Goal: Transaction & Acquisition: Purchase product/service

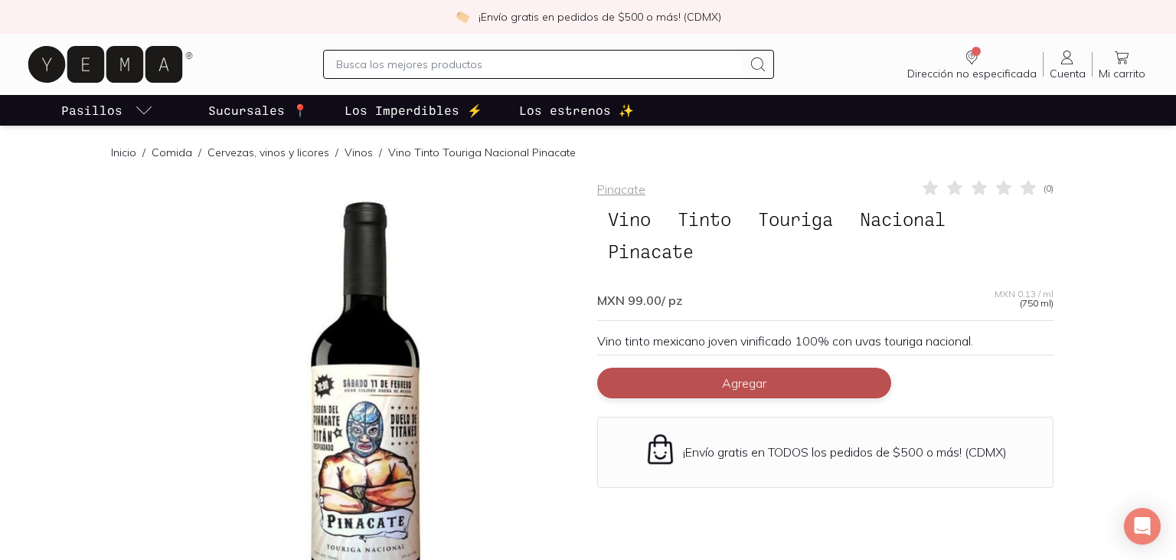
click at [682, 384] on button "Agregar" at bounding box center [744, 383] width 294 height 31
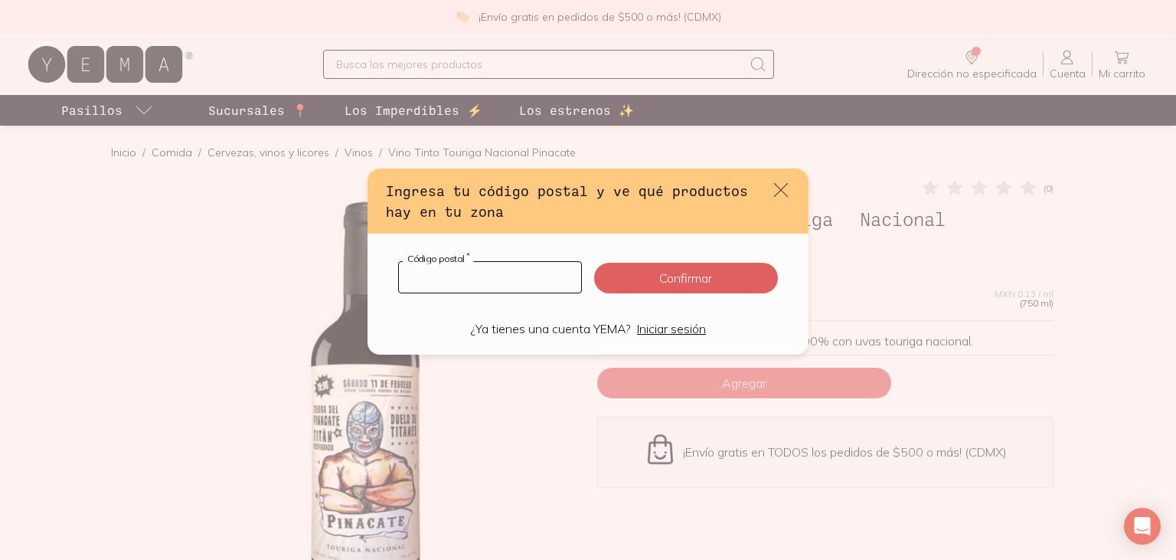
click at [535, 283] on input "default" at bounding box center [490, 277] width 182 height 31
type input "03100"
click at [757, 281] on button "Confirmar" at bounding box center [686, 278] width 184 height 31
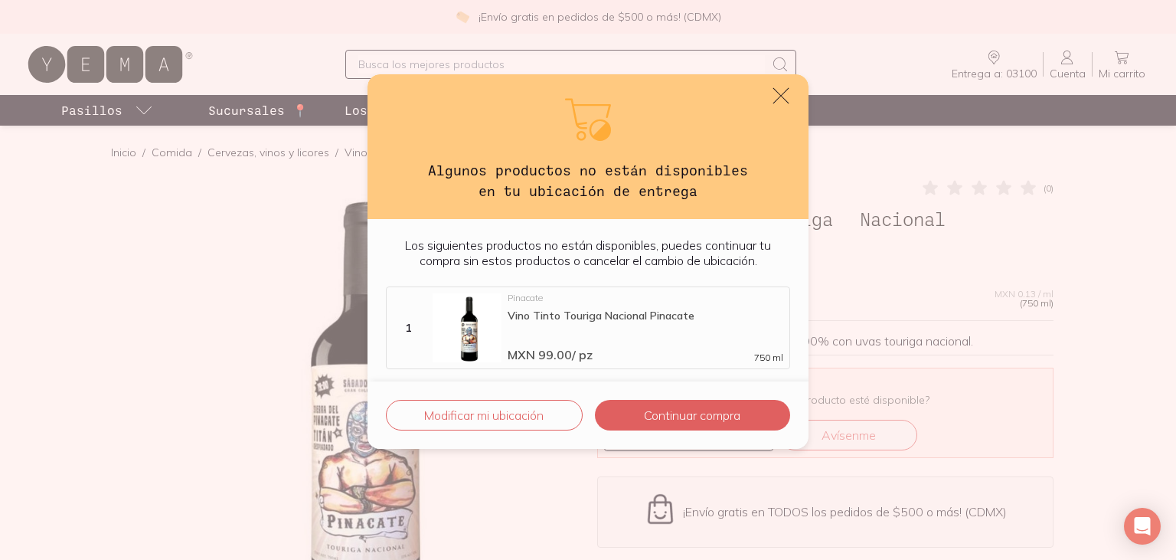
click at [778, 97] on icon "default" at bounding box center [781, 95] width 21 height 21
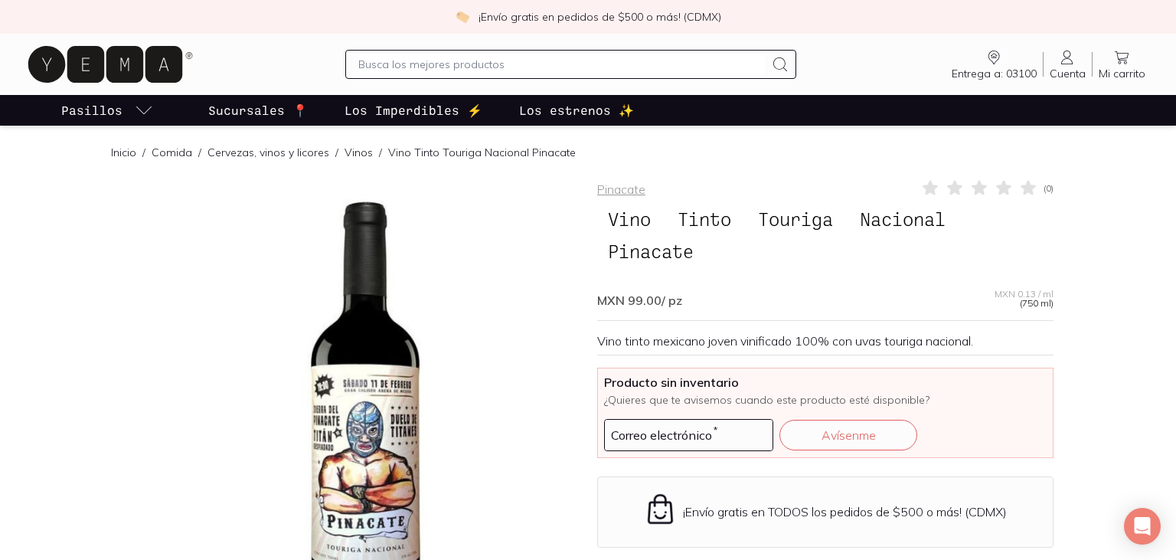
click at [685, 220] on span "Tinto" at bounding box center [704, 218] width 75 height 29
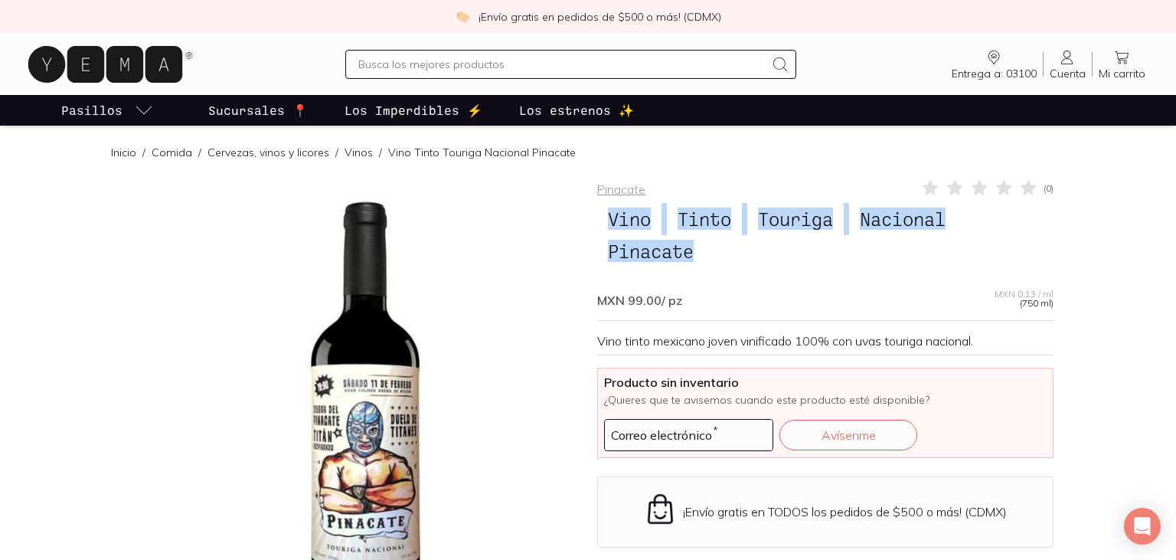
click at [685, 220] on span "Tinto" at bounding box center [704, 218] width 75 height 29
copy h1 "Vino Tinto Touriga Nacional Pinacate"
click at [351, 434] on div at bounding box center [351, 406] width 456 height 456
